Goal: Transaction & Acquisition: Purchase product/service

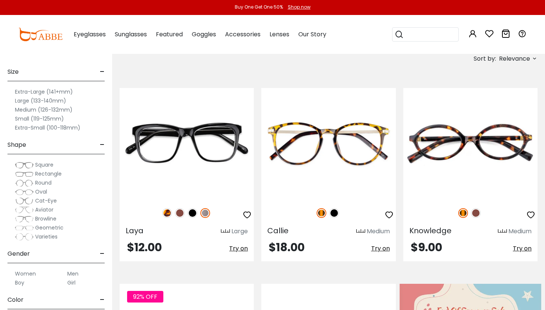
scroll to position [65, 0]
click at [52, 176] on span "Rectangle" at bounding box center [48, 173] width 27 height 7
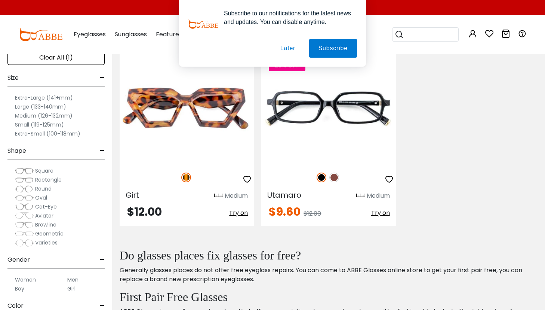
scroll to position [689, 0]
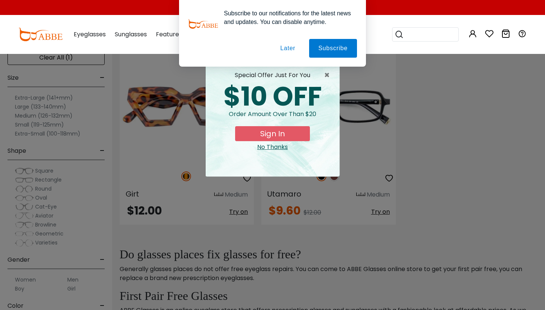
click at [274, 148] on div "No Thanks" at bounding box center [273, 146] width 122 height 9
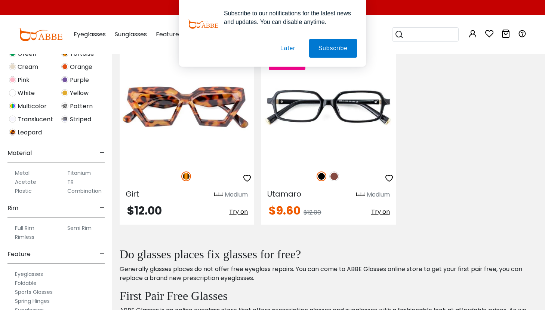
scroll to position [373, 0]
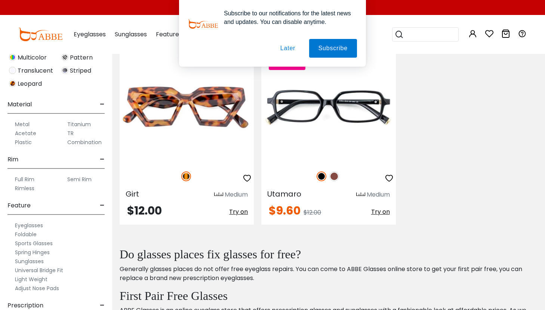
click at [30, 189] on label "Rimless" at bounding box center [24, 188] width 19 height 9
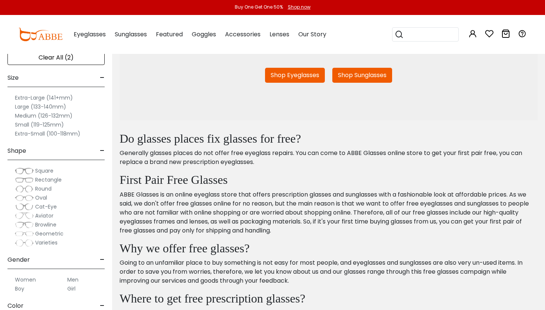
scroll to position [200, 0]
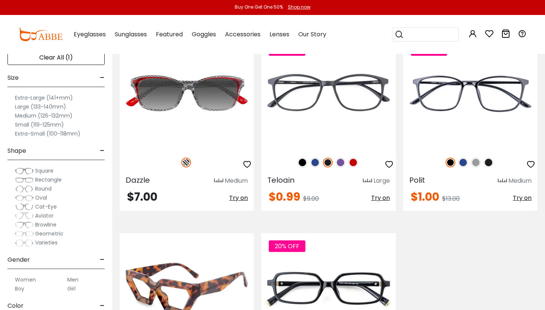
scroll to position [428, 0]
